Goal: Task Accomplishment & Management: Use online tool/utility

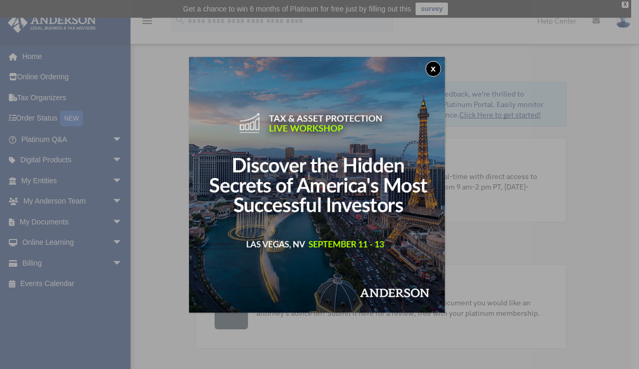
click at [433, 67] on button "x" at bounding box center [434, 69] width 16 height 16
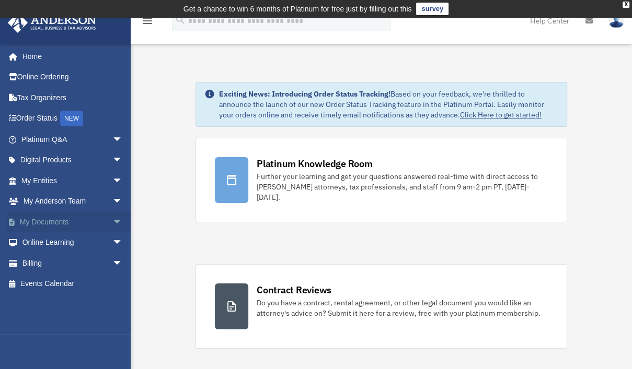
click at [112, 219] on span "arrow_drop_down" at bounding box center [122, 222] width 21 height 21
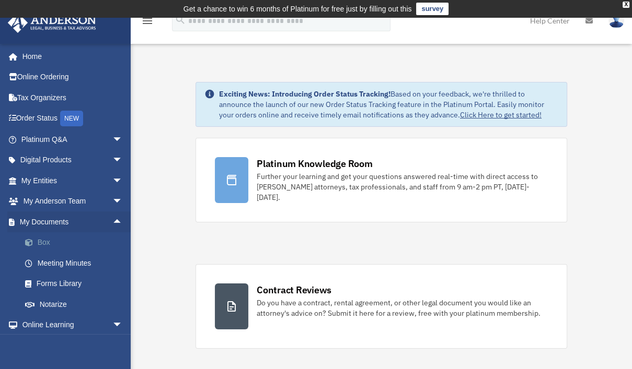
click at [48, 242] on link "Box" at bounding box center [77, 242] width 124 height 21
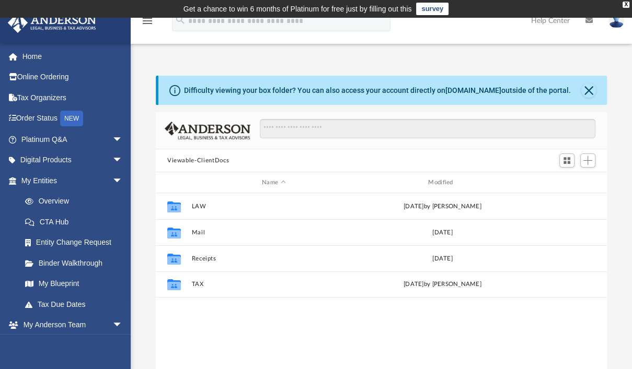
scroll to position [229, 442]
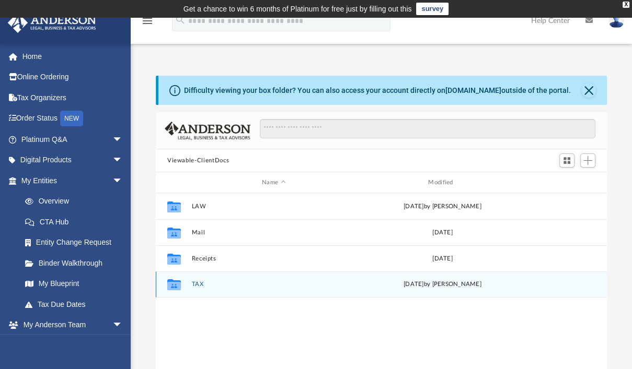
click at [172, 288] on icon "grid" at bounding box center [174, 284] width 14 height 11
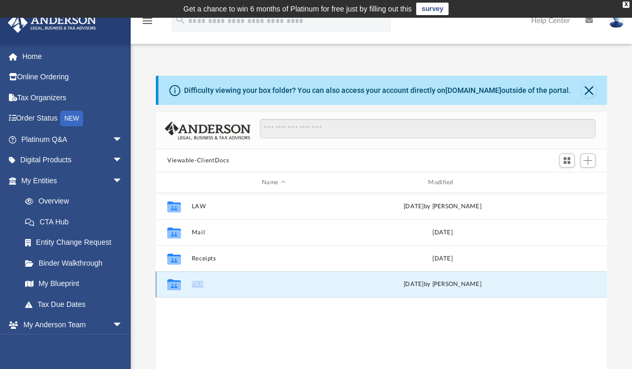
click at [172, 288] on icon "grid" at bounding box center [174, 284] width 14 height 11
click at [195, 286] on button "TAX" at bounding box center [273, 284] width 164 height 7
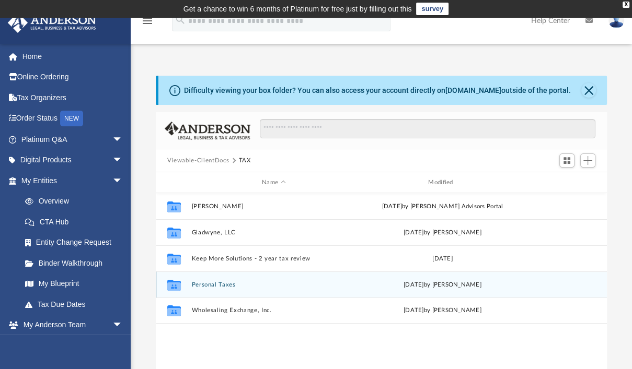
click at [217, 283] on button "Personal Taxes" at bounding box center [273, 285] width 164 height 7
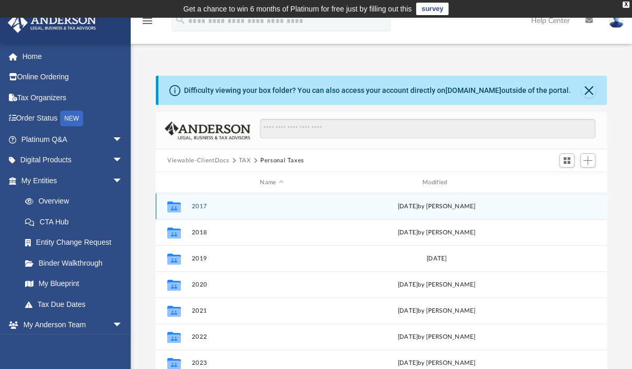
scroll to position [252, 0]
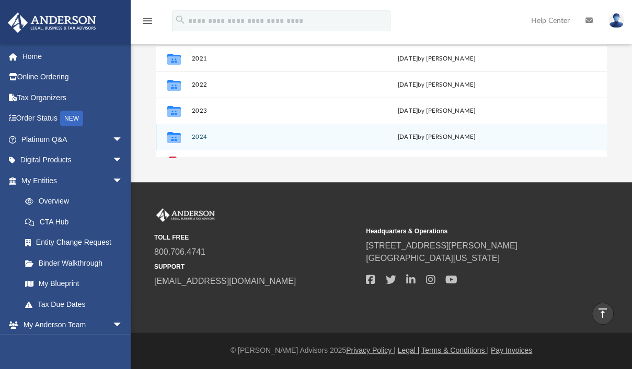
click at [193, 134] on button "2024" at bounding box center [271, 137] width 160 height 7
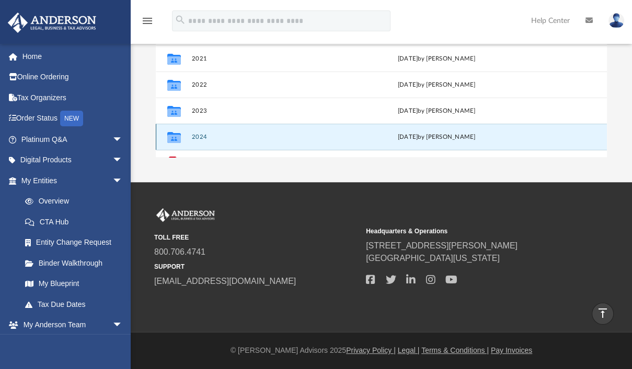
scroll to position [21, 0]
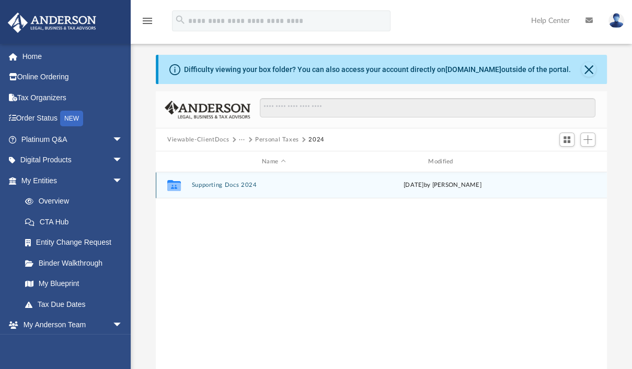
click at [213, 185] on button "Supporting Docs 2024" at bounding box center [273, 185] width 164 height 7
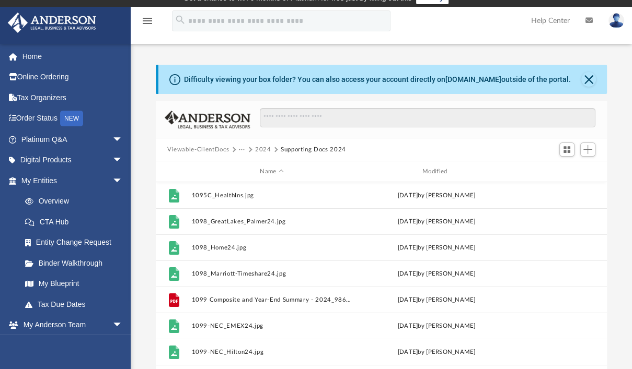
scroll to position [2, 0]
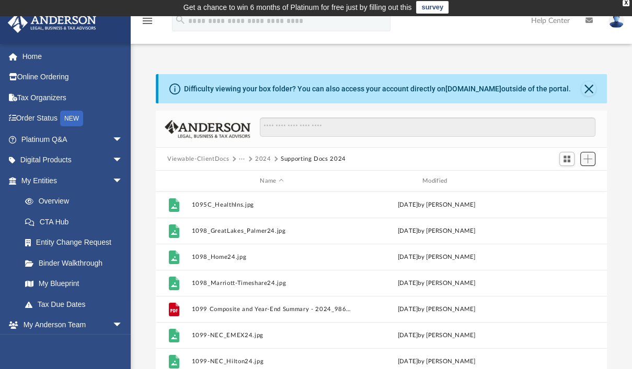
click at [589, 158] on span "Add" at bounding box center [587, 159] width 9 height 9
click at [571, 181] on li "Upload" at bounding box center [572, 179] width 33 height 11
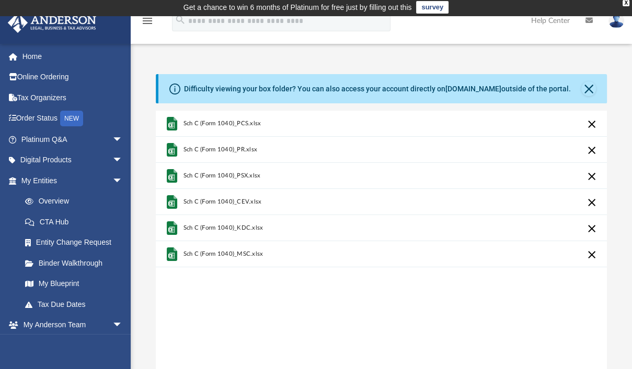
scroll to position [252, 0]
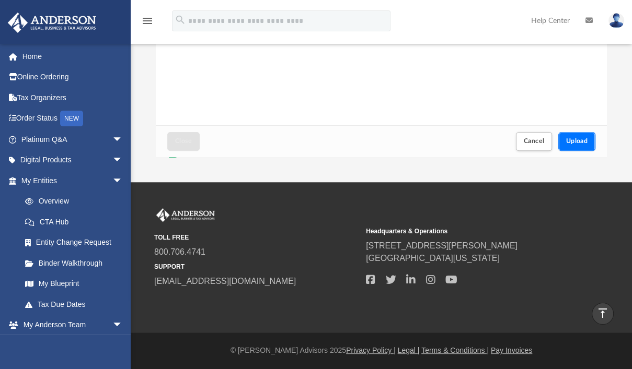
click at [576, 136] on button "Upload" at bounding box center [577, 141] width 38 height 18
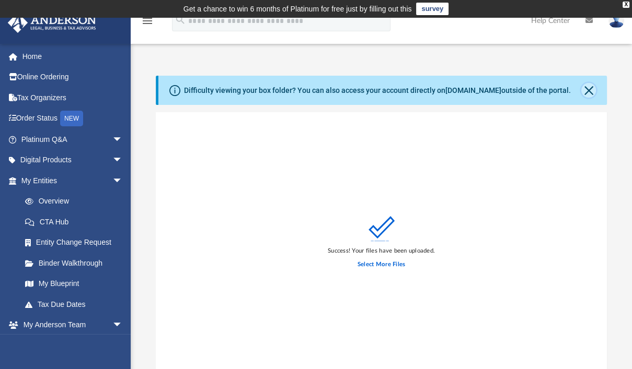
click at [583, 89] on button "Close" at bounding box center [588, 90] width 15 height 15
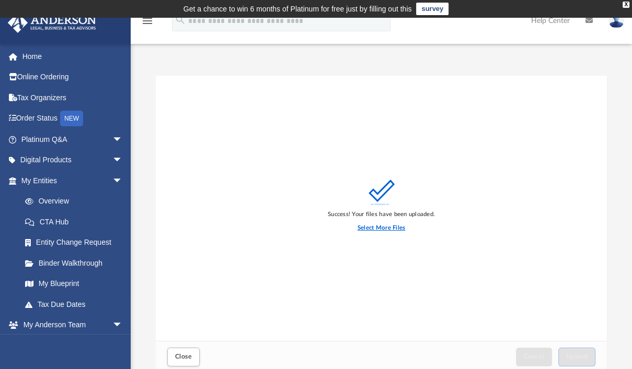
click at [382, 227] on label "Select More Files" at bounding box center [381, 228] width 48 height 9
click at [0, 0] on input "Select More Files" at bounding box center [0, 0] width 0 height 0
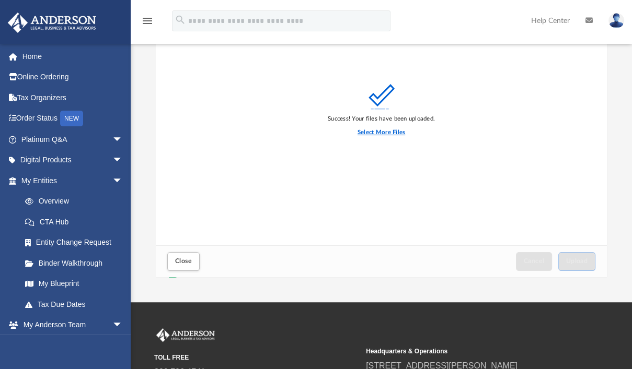
scroll to position [100, 0]
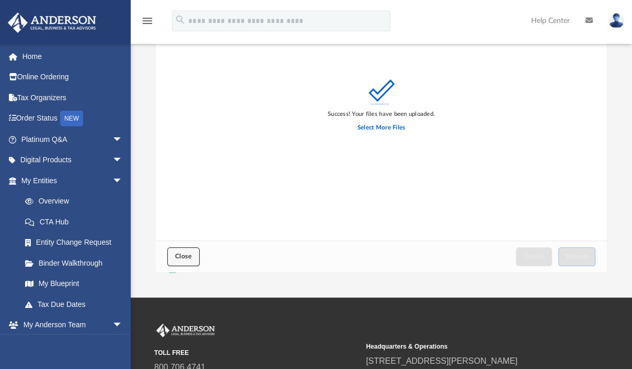
click at [189, 252] on button "Close" at bounding box center [183, 257] width 32 height 18
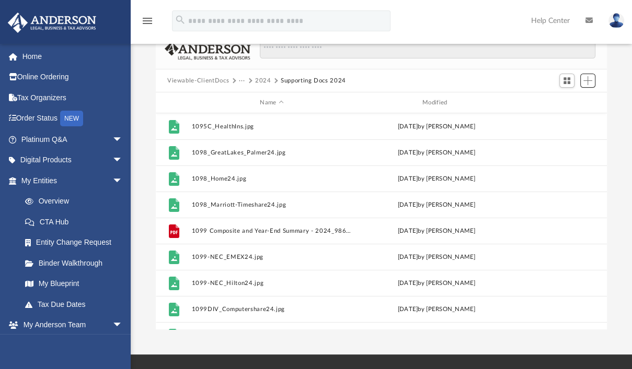
scroll to position [43, 0]
click at [586, 80] on span "Add" at bounding box center [587, 81] width 9 height 9
click at [562, 106] on li "Upload" at bounding box center [572, 102] width 33 height 11
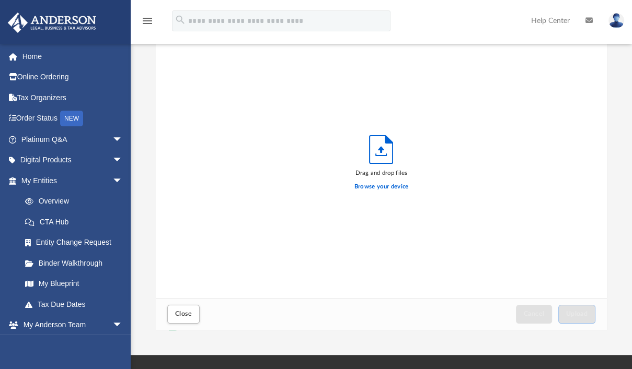
scroll to position [257, 442]
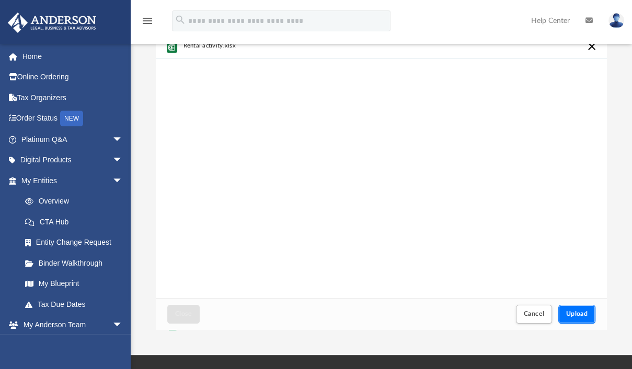
click at [569, 311] on span "Upload" at bounding box center [577, 314] width 22 height 6
click at [575, 309] on button "Upload" at bounding box center [577, 314] width 38 height 18
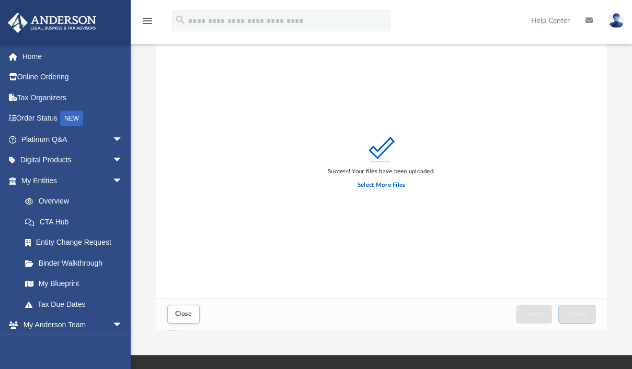
scroll to position [215, 0]
